Goal: Navigation & Orientation: Go to known website

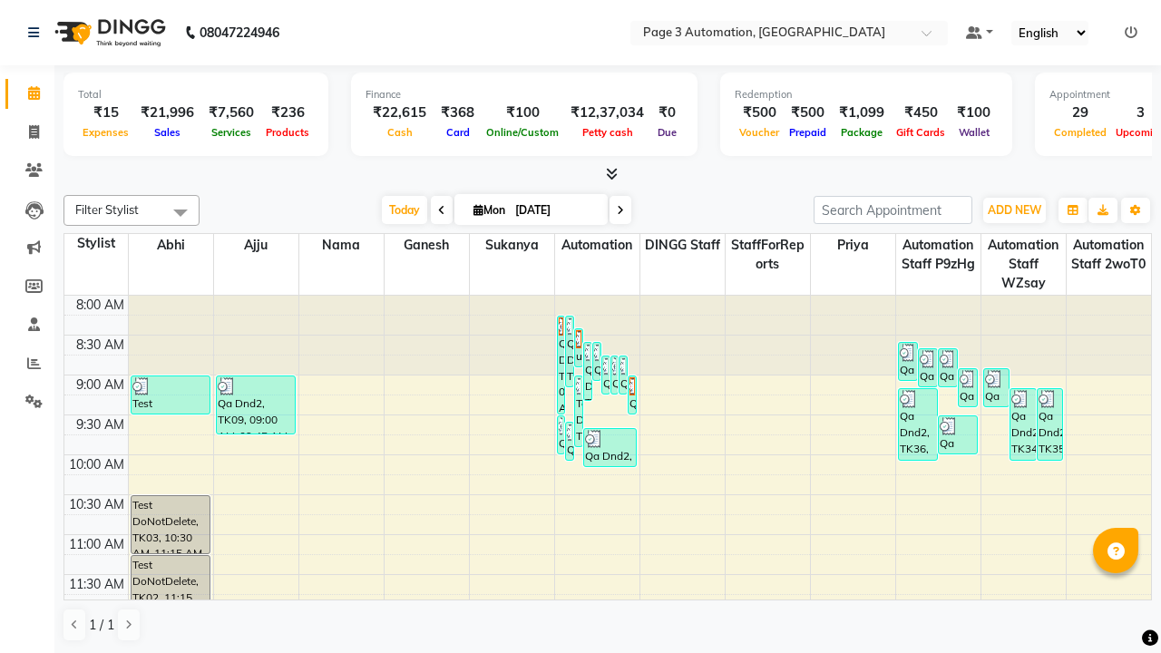
scroll to position [1, 0]
click at [1132, 31] on icon at bounding box center [1131, 31] width 13 height 13
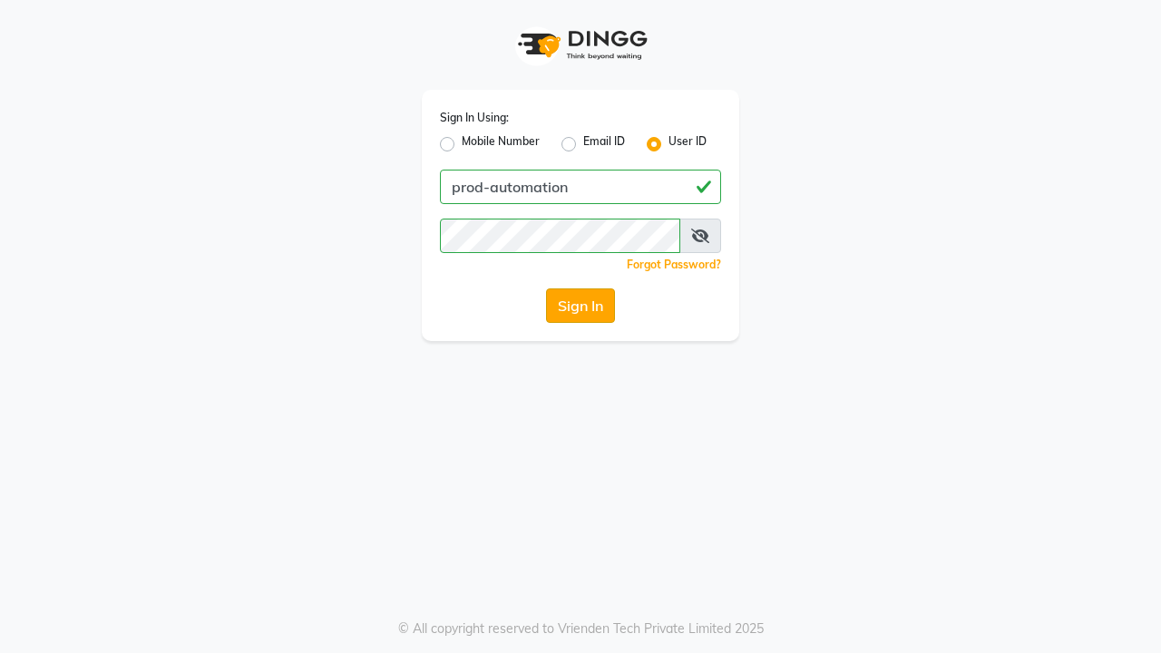
click at [581, 306] on button "Sign In" at bounding box center [580, 306] width 69 height 34
